Goal: Information Seeking & Learning: Learn about a topic

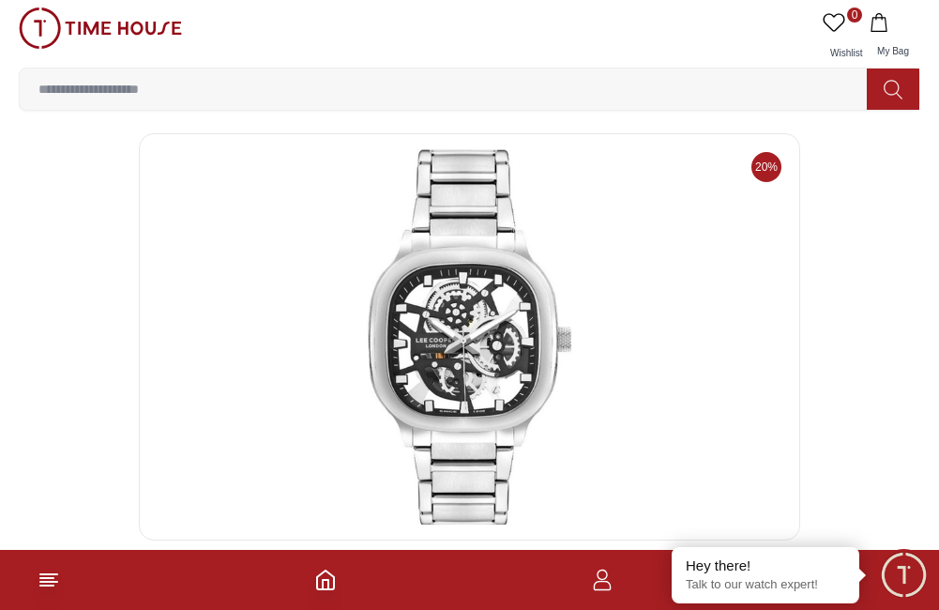
click at [323, 567] on footer at bounding box center [469, 580] width 939 height 60
click at [331, 578] on icon "Home" at bounding box center [325, 579] width 23 height 23
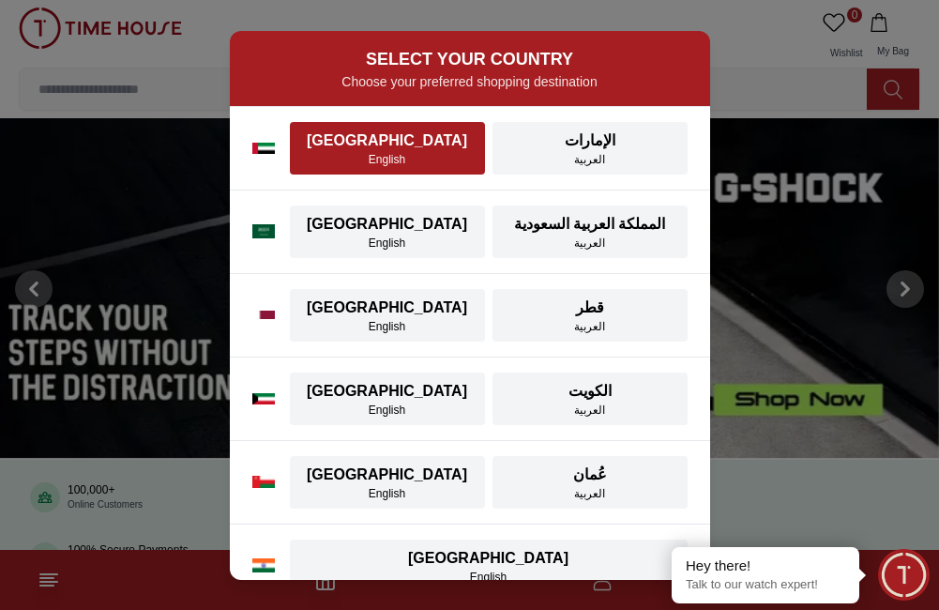
click at [387, 162] on div "English" at bounding box center [387, 159] width 173 height 15
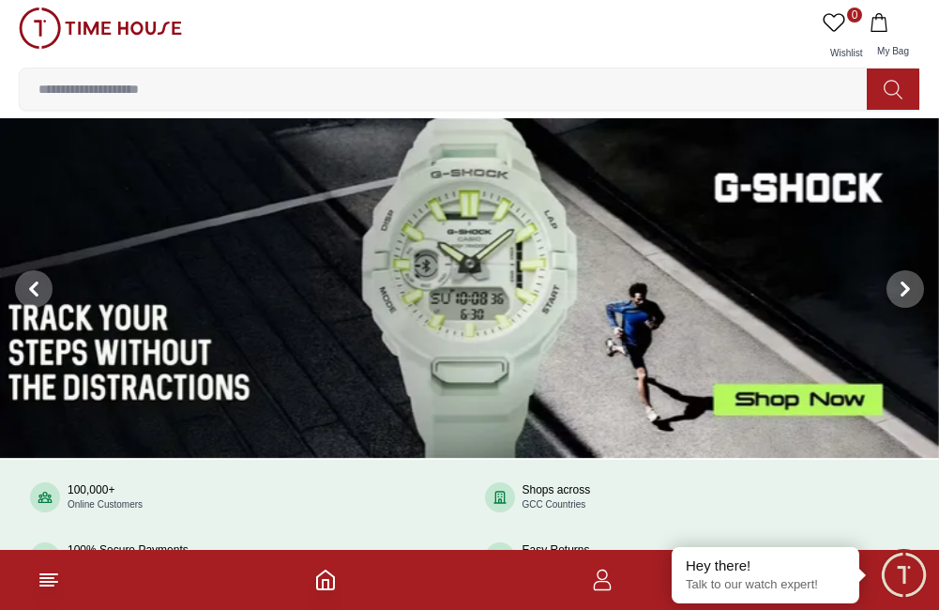
click at [302, 83] on input at bounding box center [451, 89] width 862 height 38
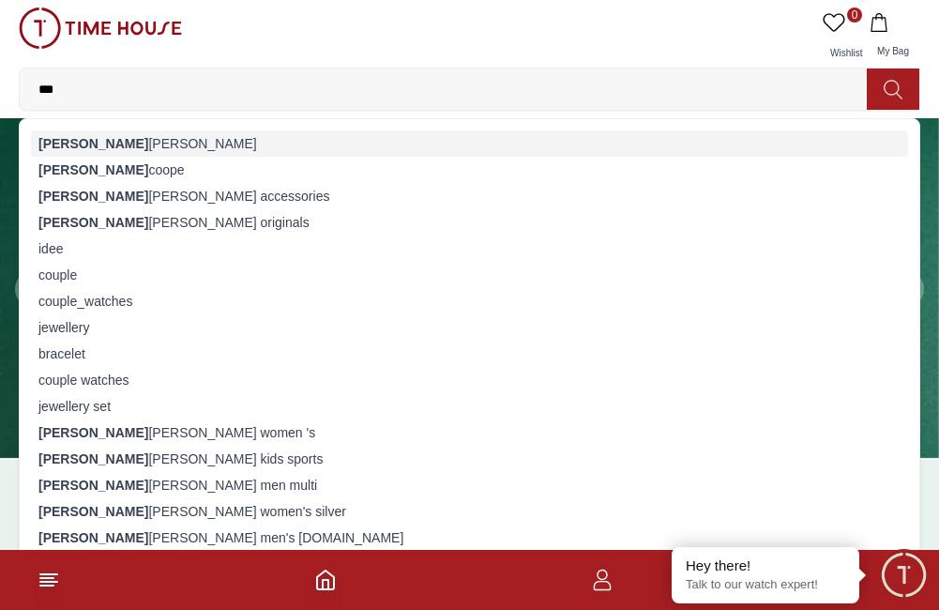
type input "***"
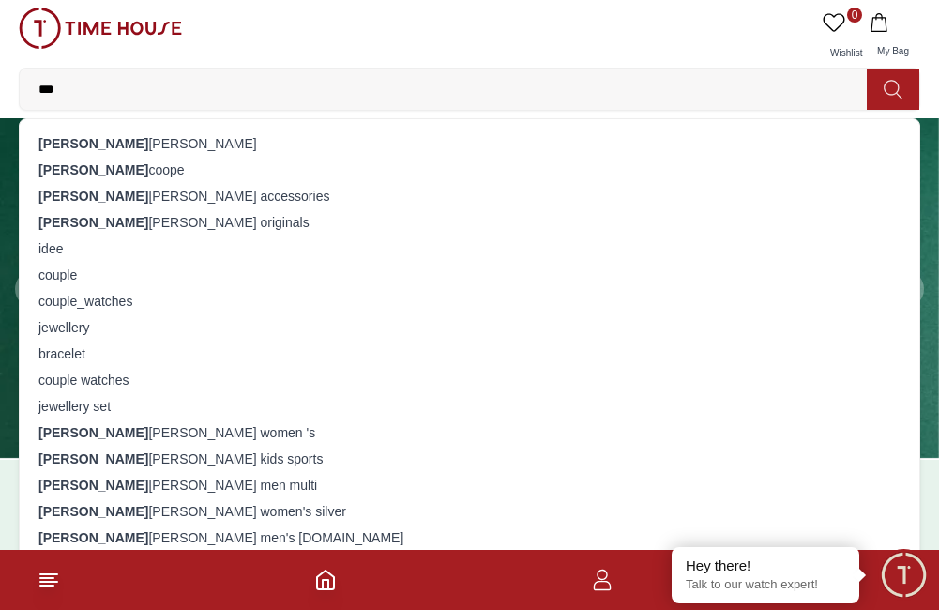
click at [118, 142] on div "[PERSON_NAME]" at bounding box center [469, 143] width 877 height 26
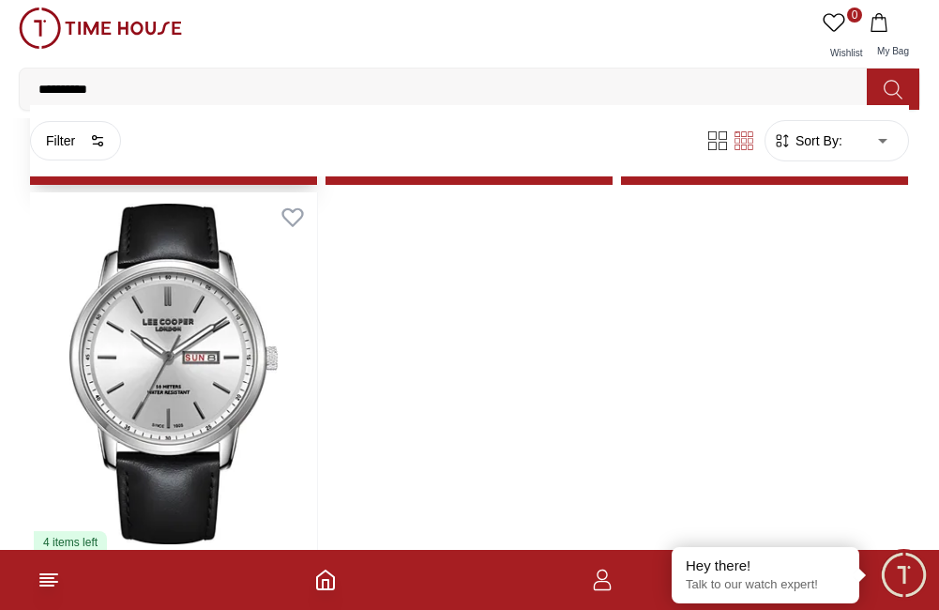
scroll to position [7275, 0]
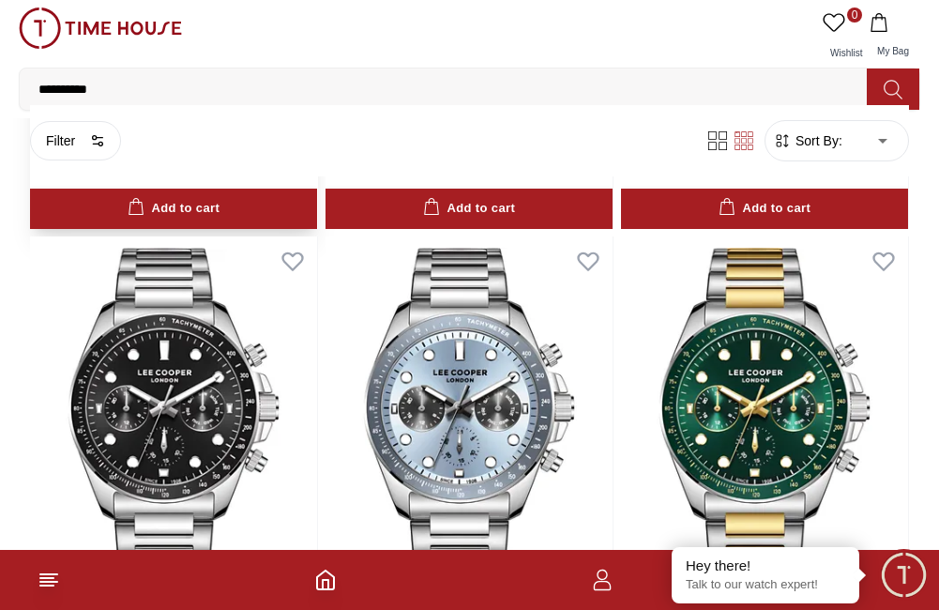
scroll to position [11450, 0]
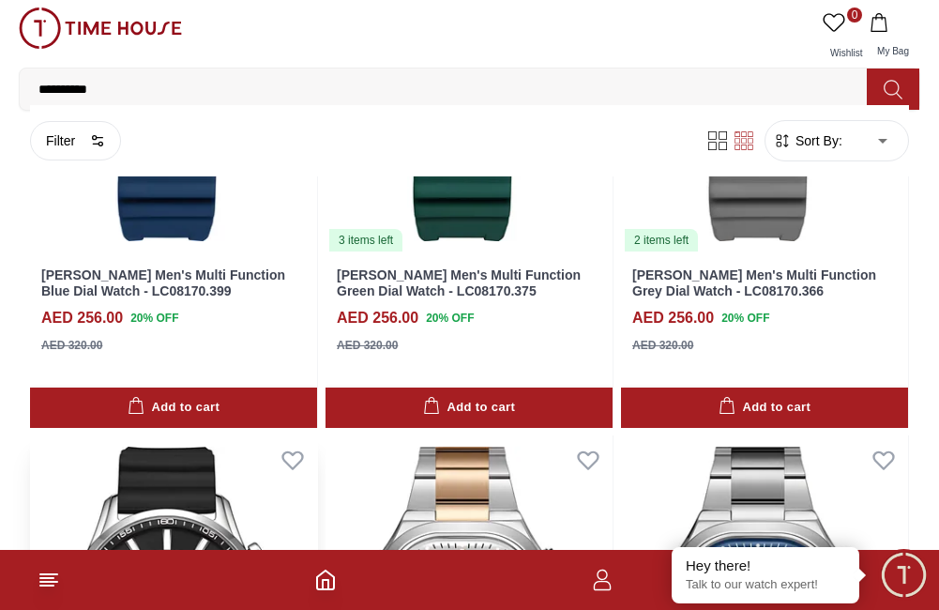
scroll to position [21428, 0]
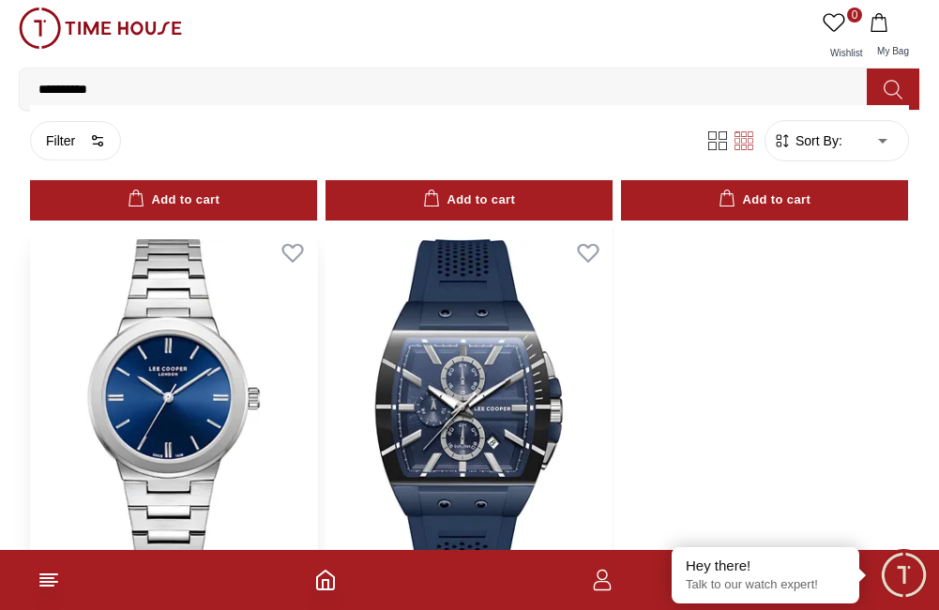
scroll to position [25277, 0]
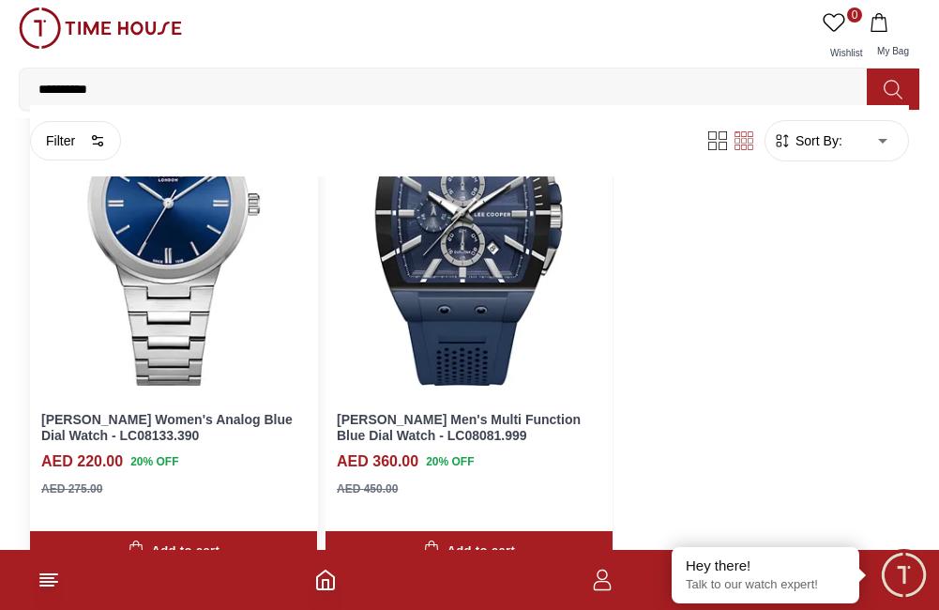
scroll to position [25513, 0]
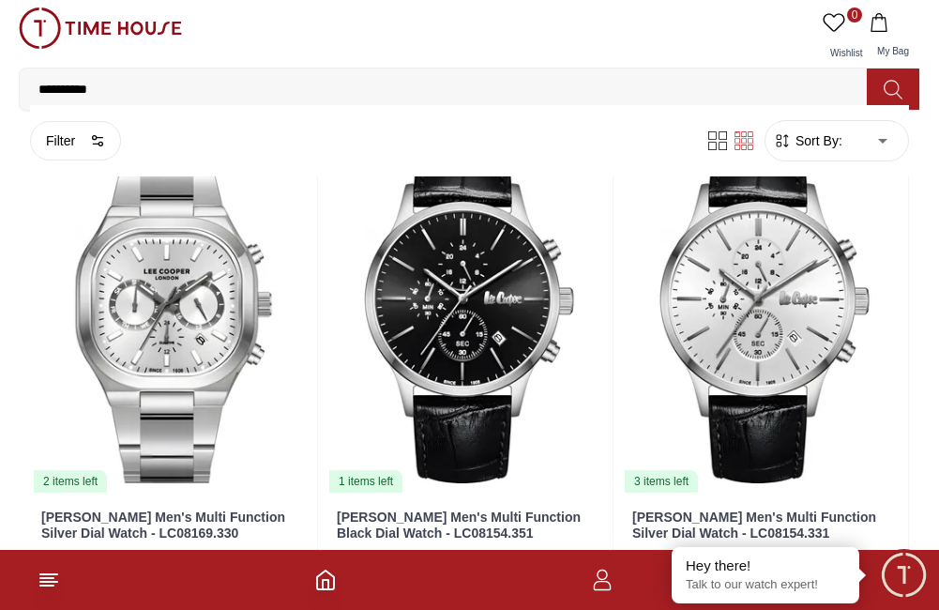
scroll to position [32381, 0]
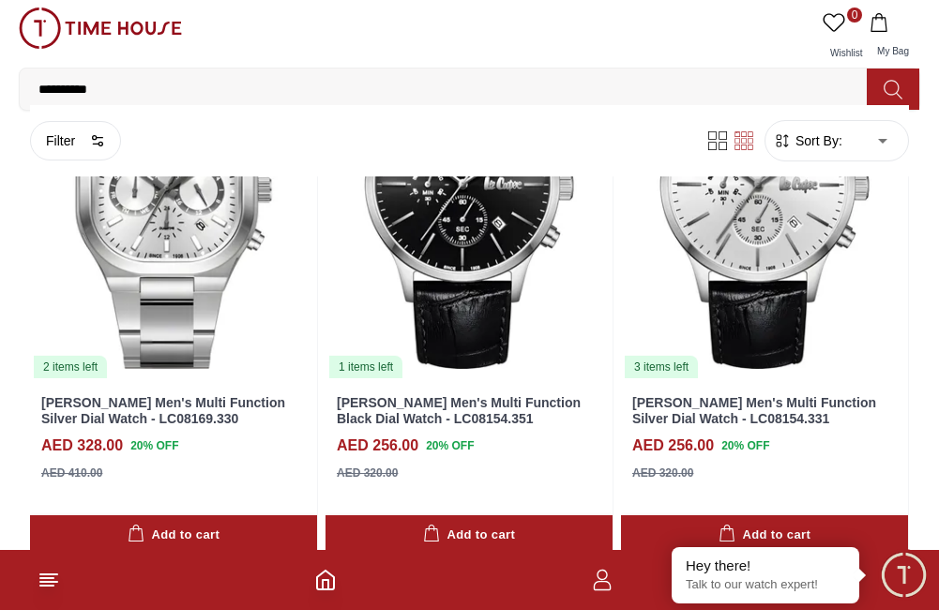
scroll to position [32599, 0]
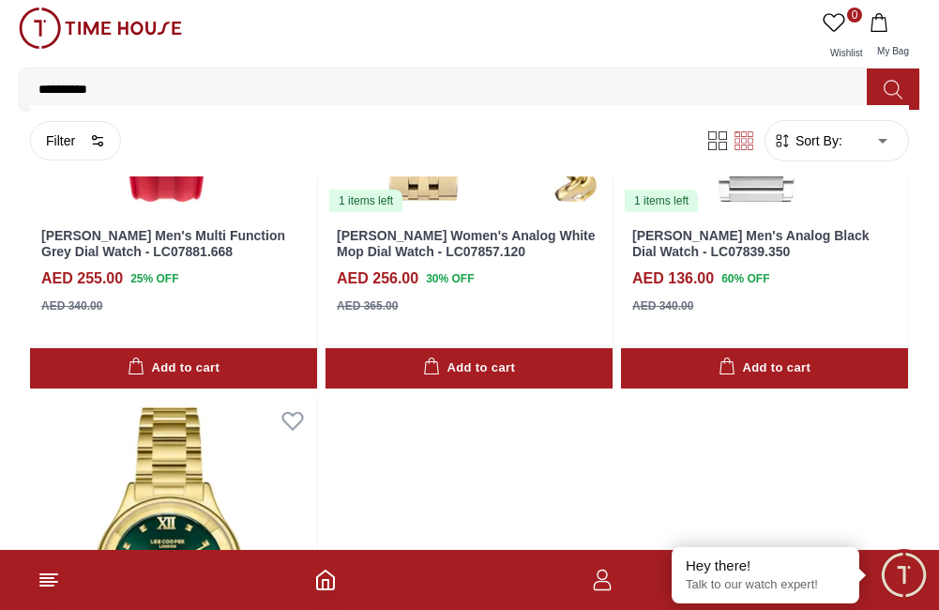
scroll to position [39818, 0]
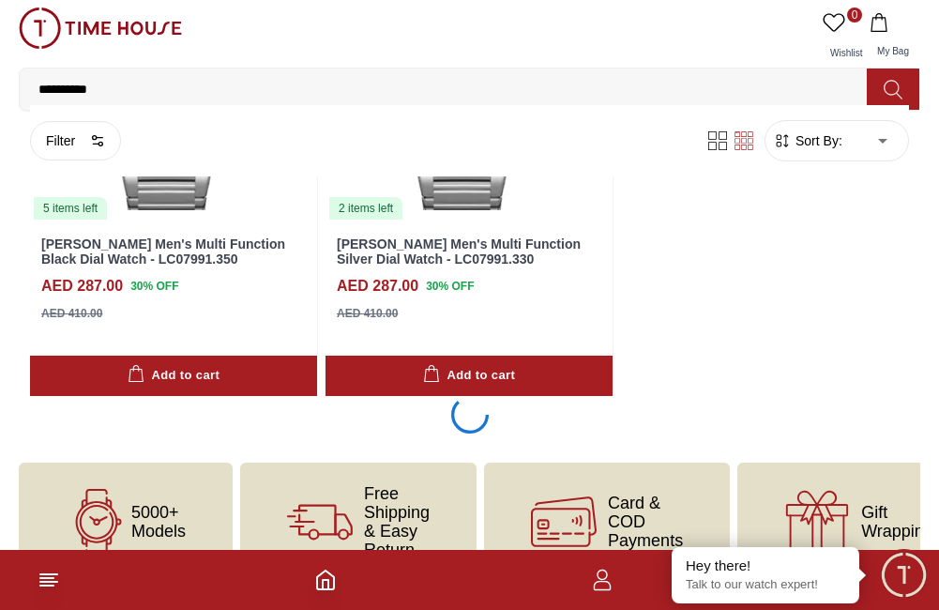
scroll to position [47318, 0]
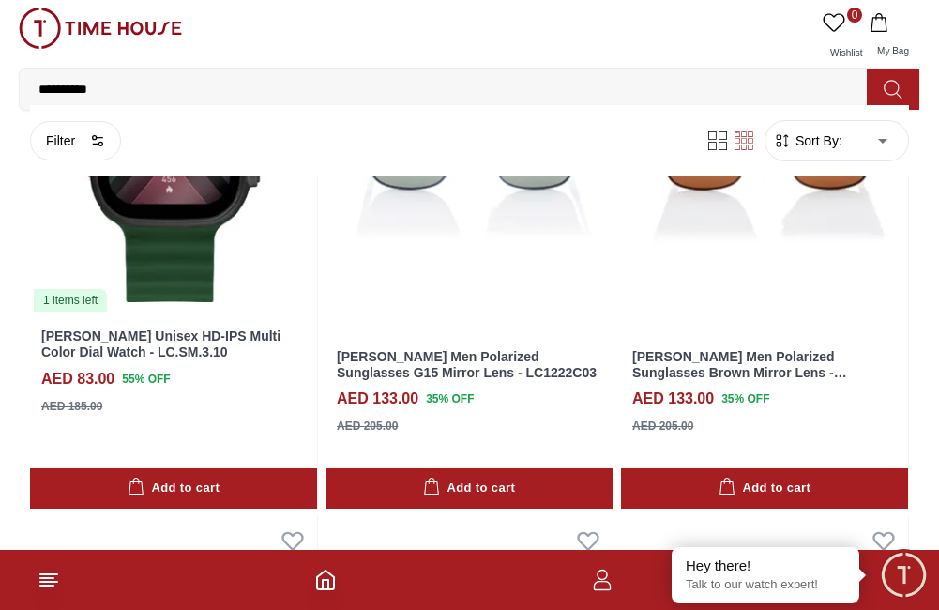
scroll to position [47881, 0]
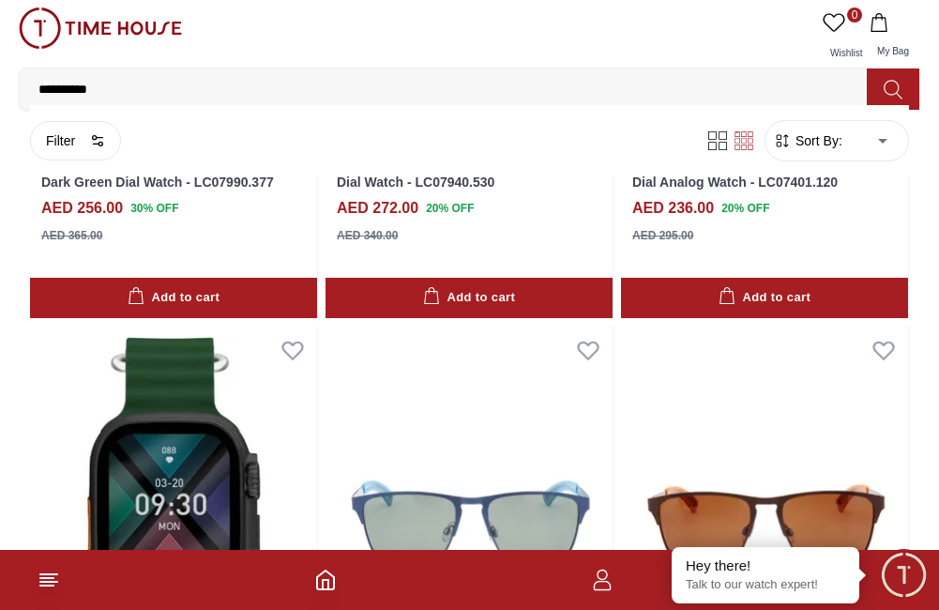
scroll to position [47318, 0]
